Goal: Task Accomplishment & Management: Manage account settings

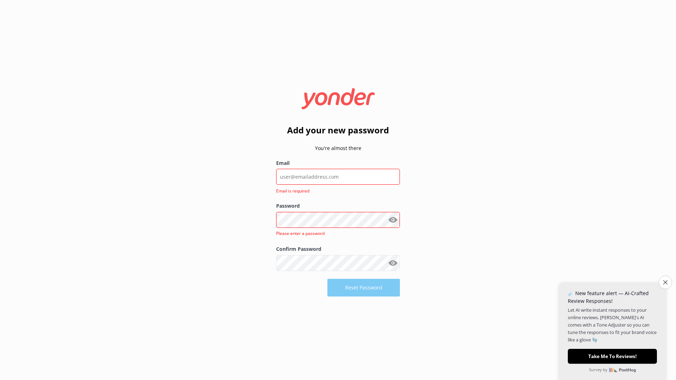
type input "[PERSON_NAME][EMAIL_ADDRESS][DOMAIN_NAME]"
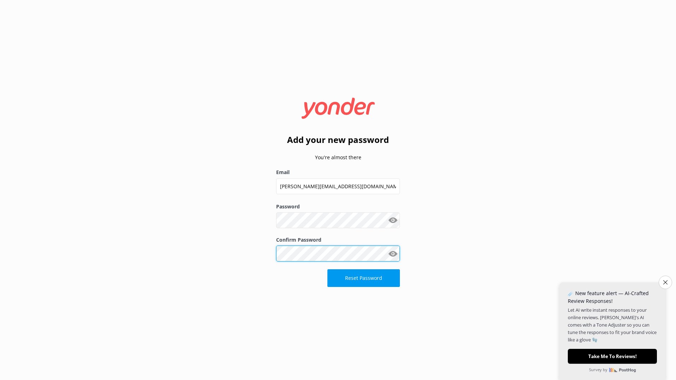
click button "Reset Password" at bounding box center [364, 278] width 73 height 18
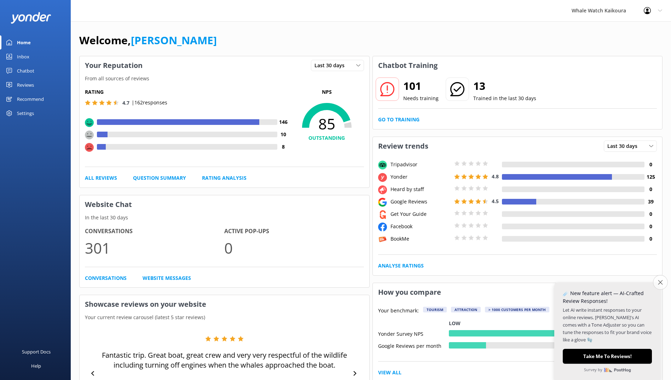
click at [658, 283] on icon "Close survey" at bounding box center [660, 282] width 5 height 5
